Goal: Transaction & Acquisition: Purchase product/service

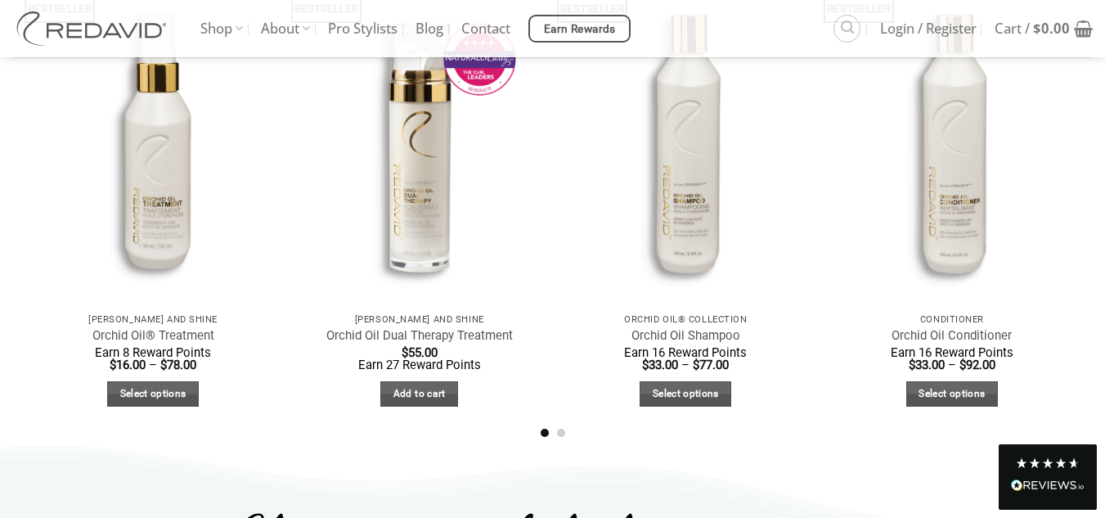
scroll to position [987, 0]
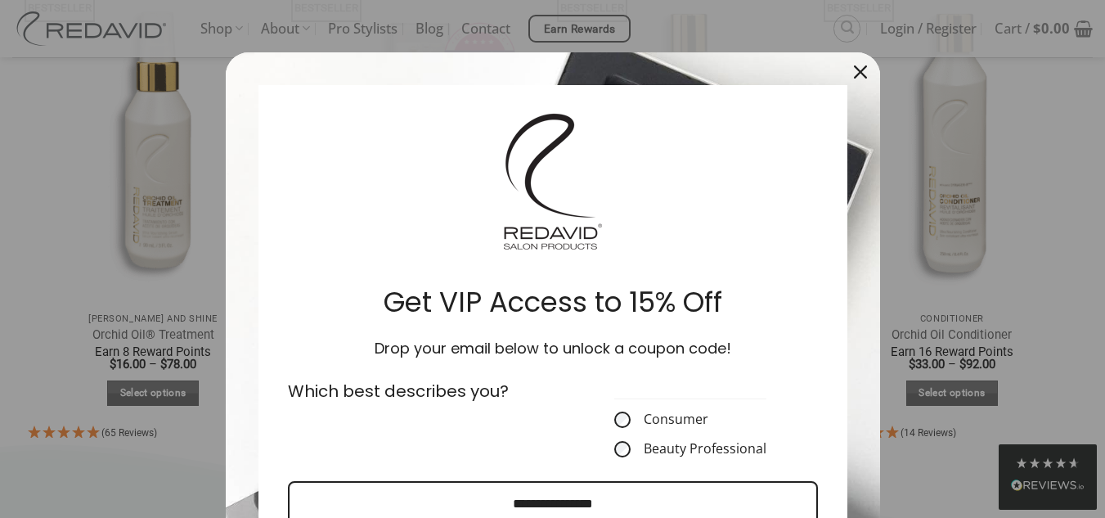
click at [854, 65] on div "Close" at bounding box center [860, 72] width 26 height 26
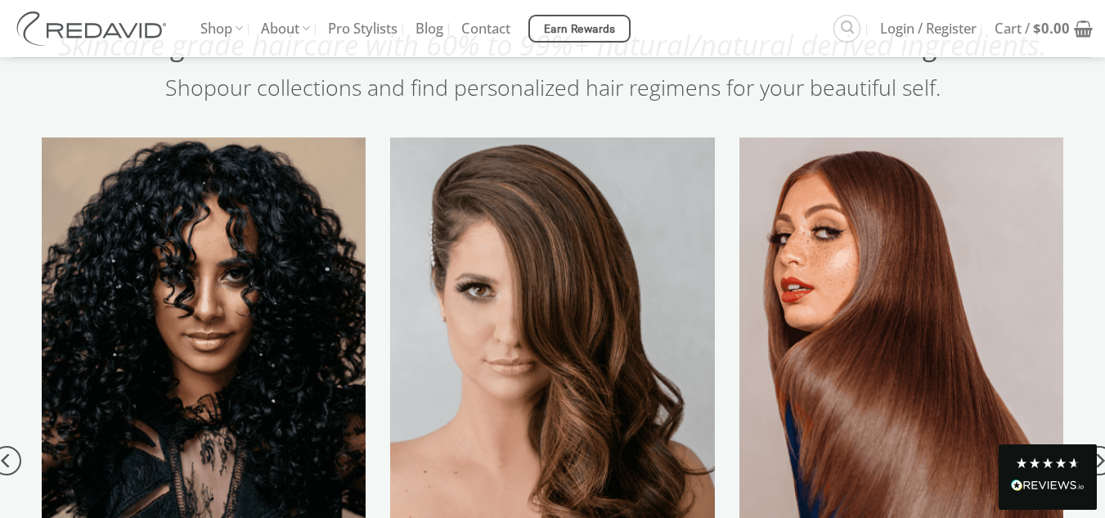
scroll to position [1572, 0]
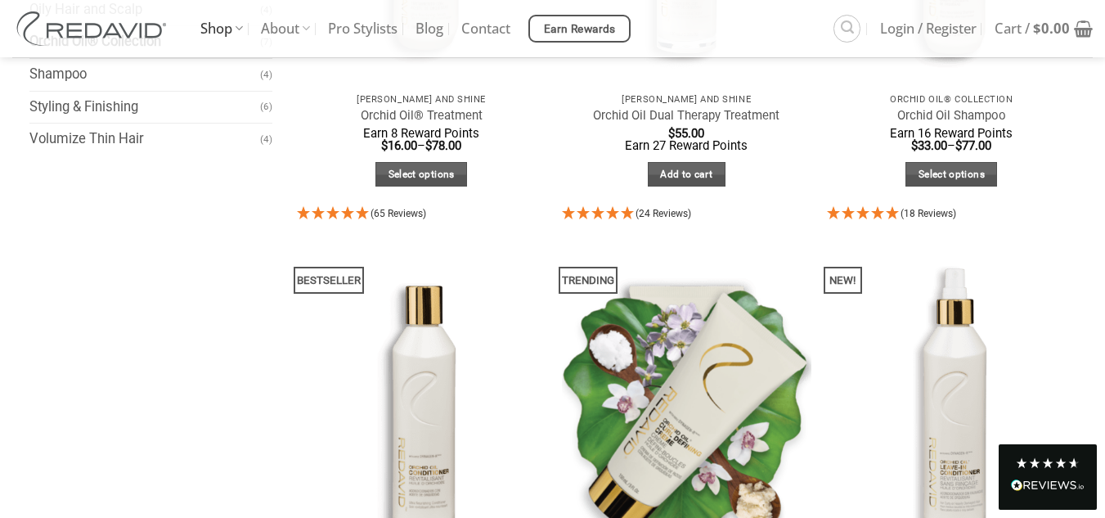
scroll to position [460, 0]
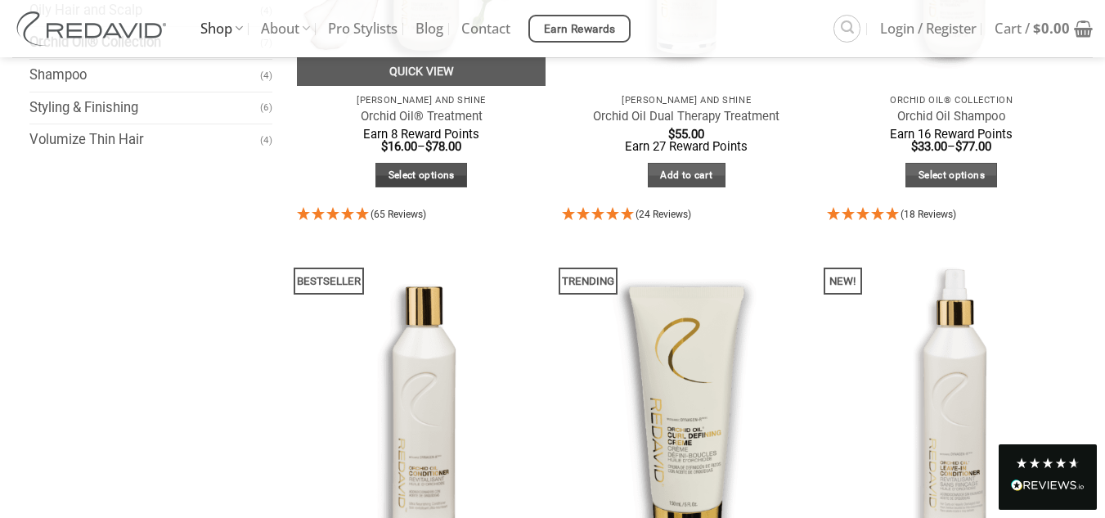
click at [432, 182] on link "Select options" at bounding box center [421, 175] width 92 height 25
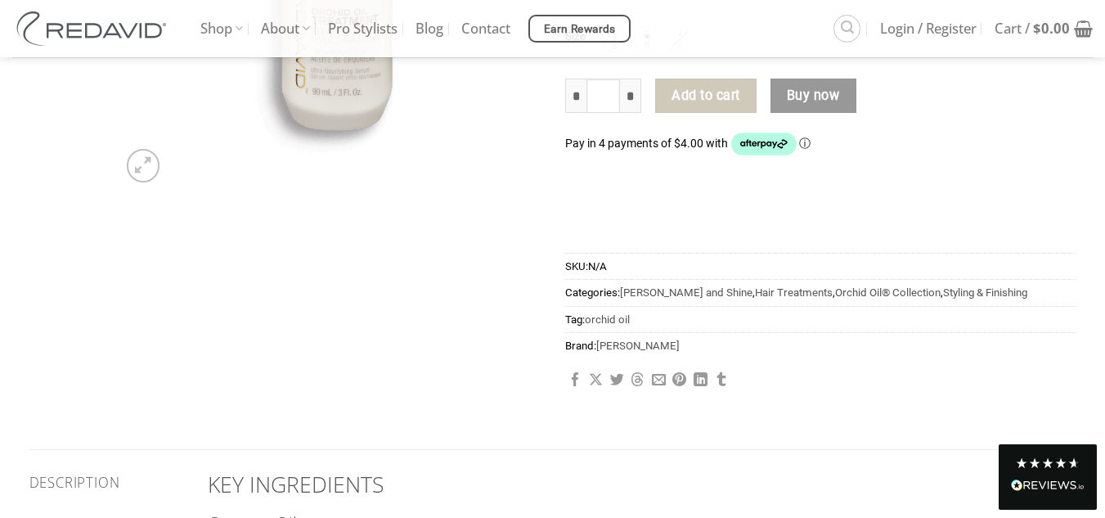
scroll to position [539, 0]
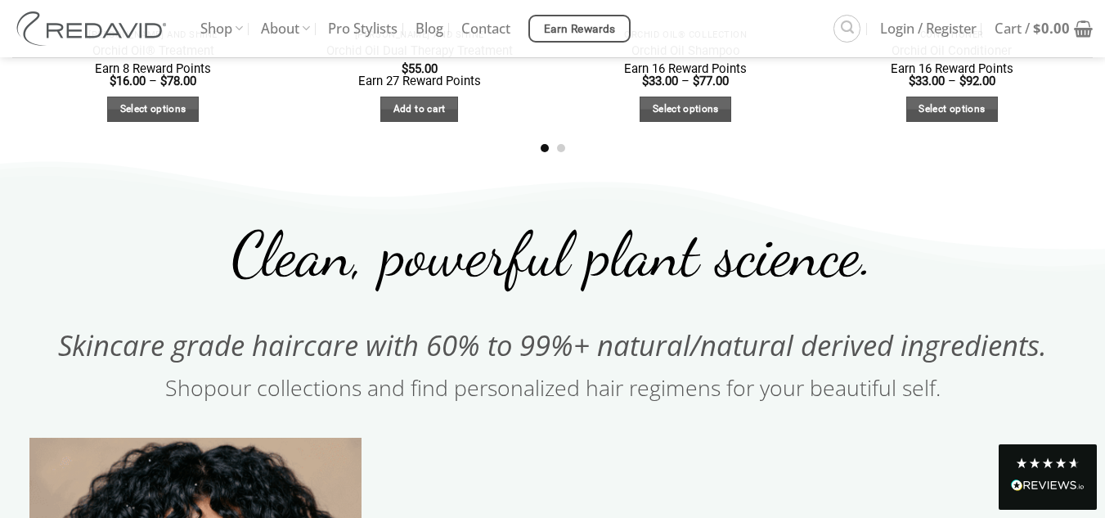
scroll to position [1584, 0]
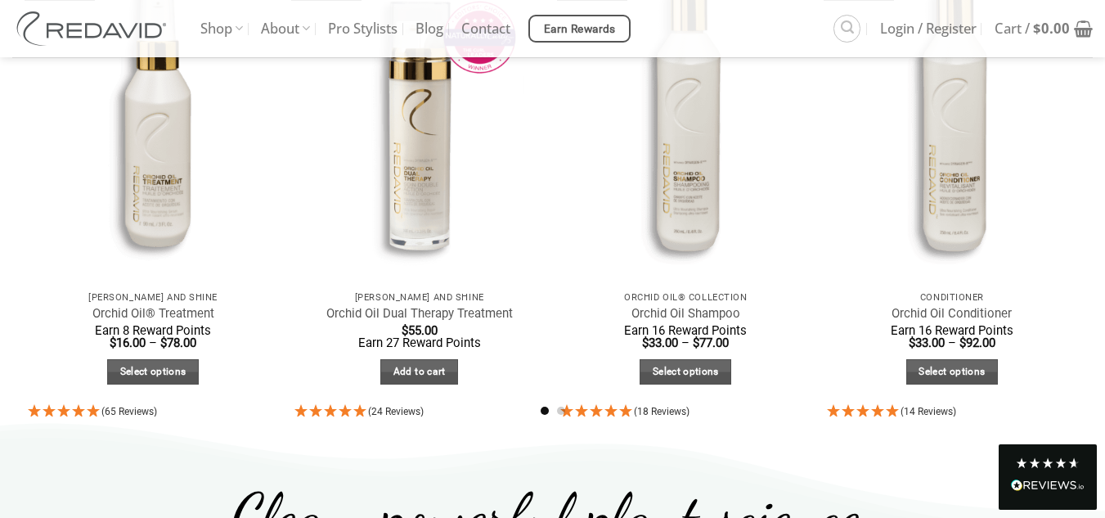
scroll to position [1009, 0]
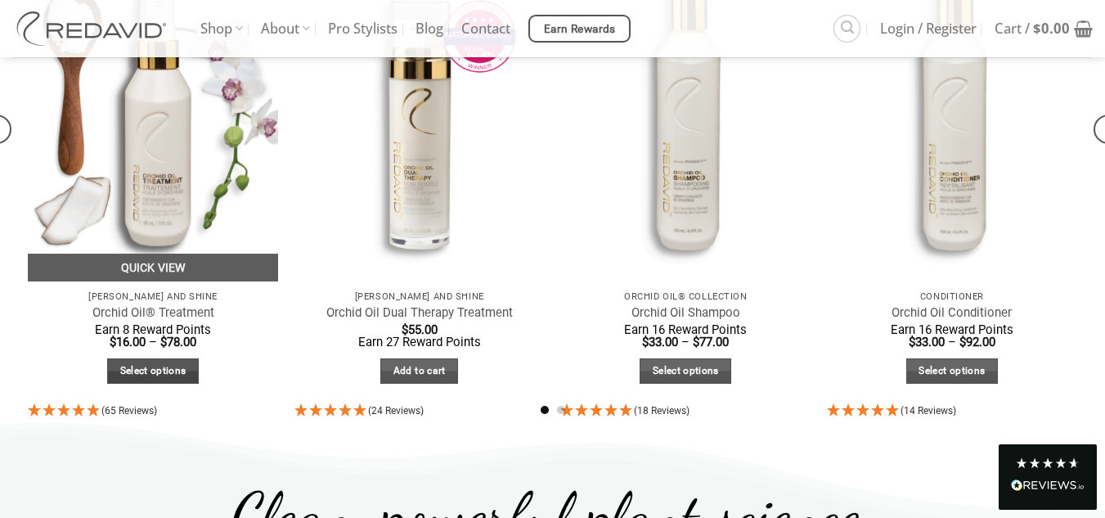
click at [128, 371] on link "Select options" at bounding box center [153, 370] width 92 height 25
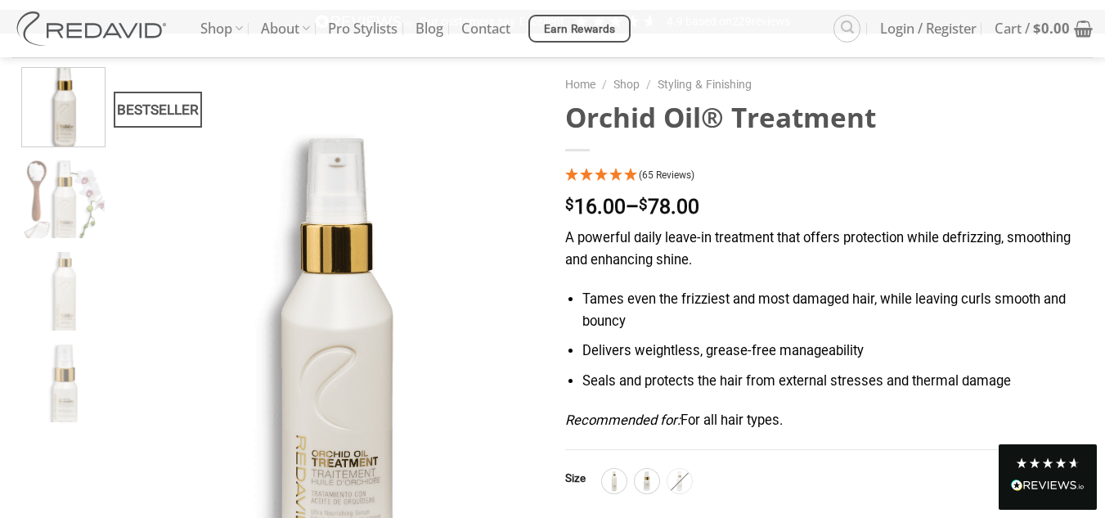
scroll to position [276, 0]
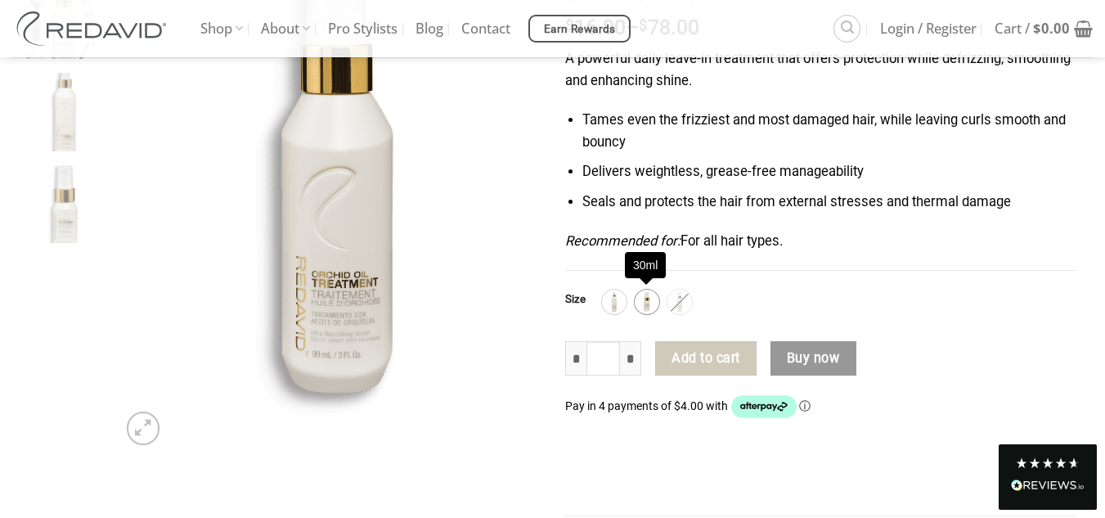
click at [638, 299] on img at bounding box center [646, 301] width 21 height 21
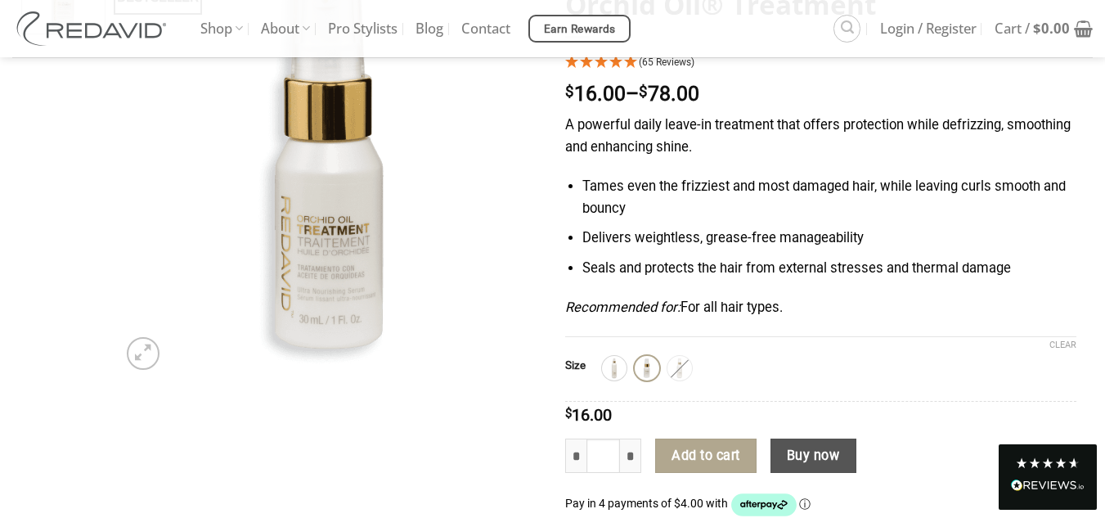
scroll to position [208, 0]
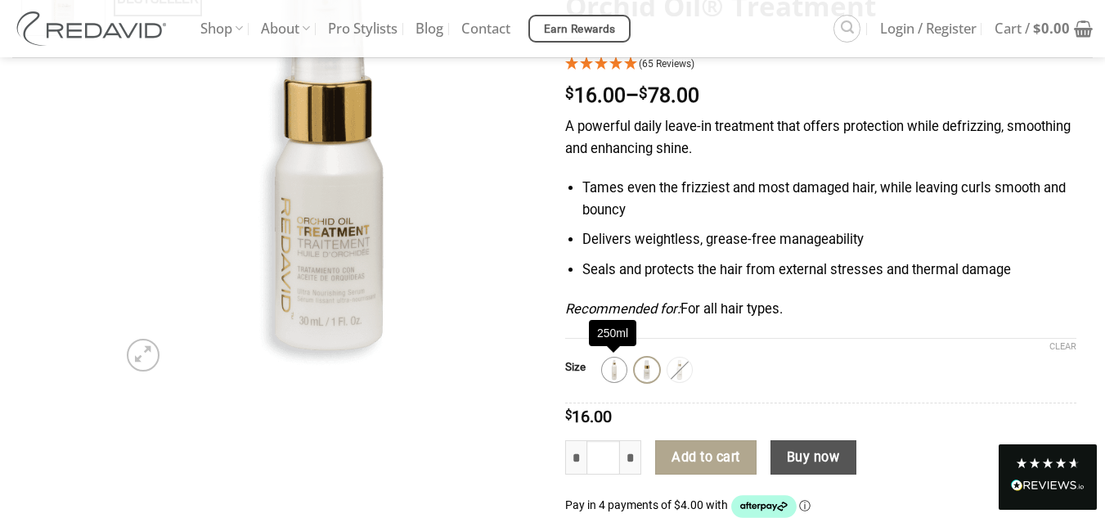
click at [612, 367] on img at bounding box center [614, 369] width 21 height 21
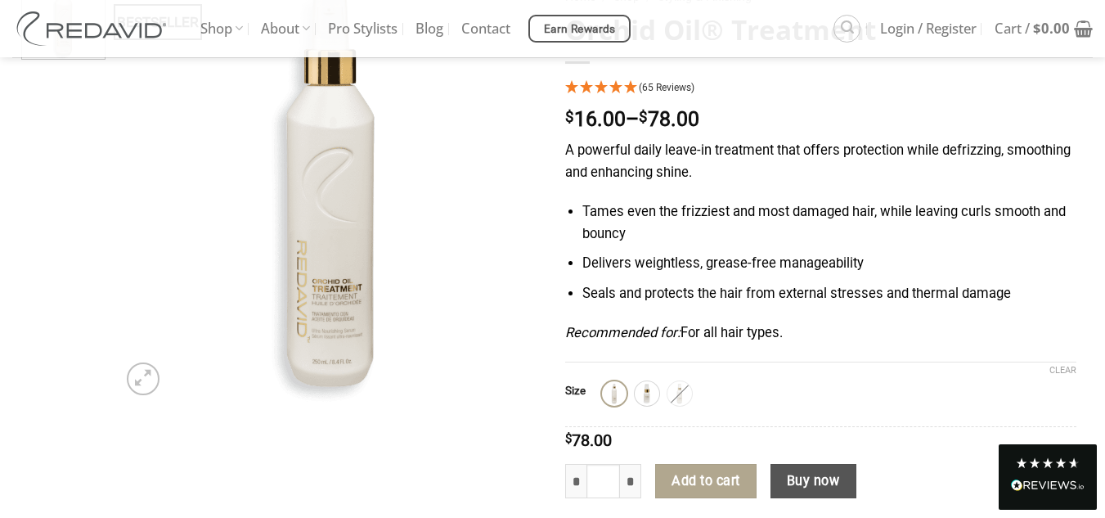
scroll to position [183, 0]
click at [685, 396] on img at bounding box center [679, 394] width 21 height 21
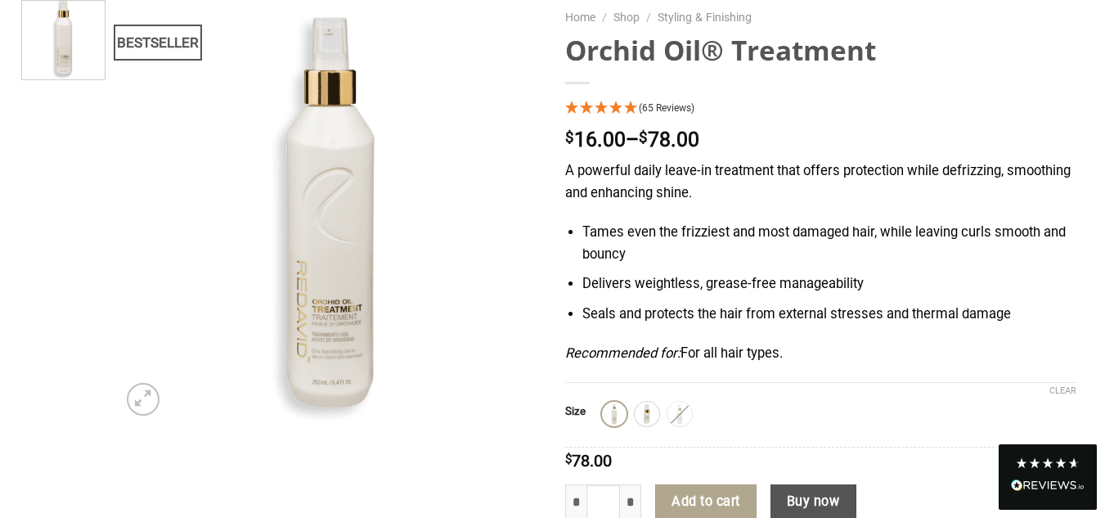
scroll to position [164, 0]
